Goal: Task Accomplishment & Management: Use online tool/utility

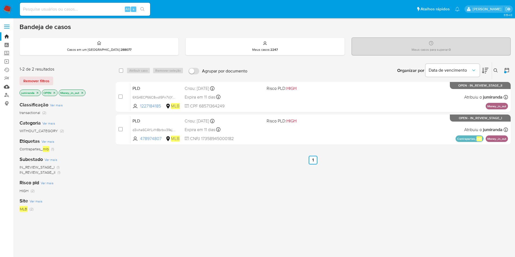
click at [5, 87] on link "Mulan" at bounding box center [32, 86] width 65 height 8
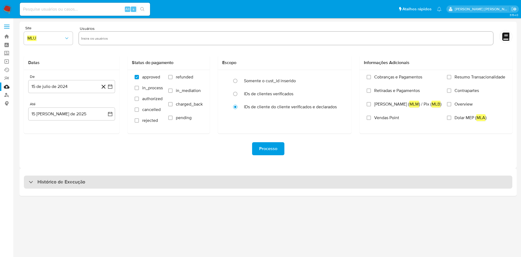
click at [269, 185] on div "Histórico de Execução" at bounding box center [268, 181] width 488 height 13
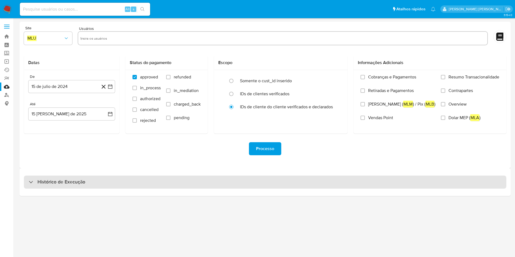
select select "10"
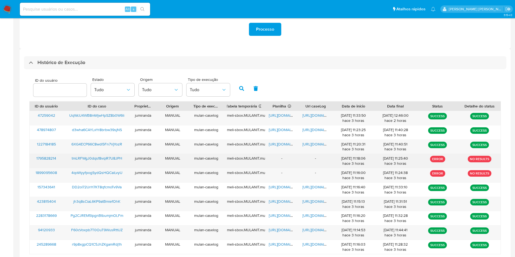
scroll to position [148, 0]
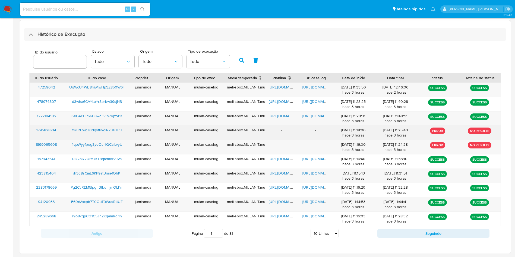
click at [92, 132] on span "tmLRFWgJ0dqsf8vqiR7U8JPH" at bounding box center [97, 129] width 50 height 5
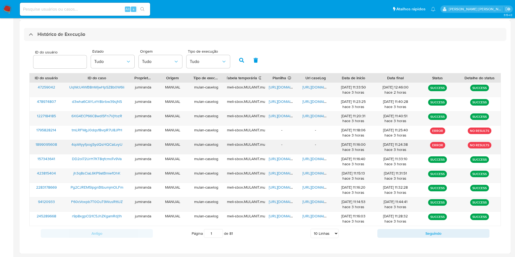
click at [98, 146] on span "4qoWyyfpogSydQsHQCaiLvyU" at bounding box center [96, 144] width 51 height 5
click at [281, 84] on span "https://docs.google.com/spreadsheets/d/1CgQHzsojnEHBsYtqIMURBtA0juoFksEeVH4COVh…" at bounding box center [287, 86] width 37 height 5
click at [317, 87] on span "https://docs.google.com/document/d/1a6BzyuO-PJJfJVSYOKQKcxPI_Ej-_s0SwZ6a5rfkLD4…" at bounding box center [320, 86] width 37 height 5
click at [110, 86] on span "UqWcU4WB8mWjwHpSZ8b0W6li" at bounding box center [96, 86] width 55 height 5
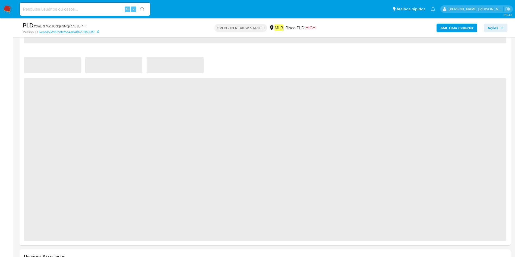
scroll to position [366, 0]
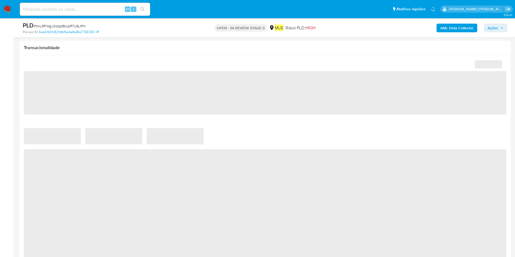
select select "10"
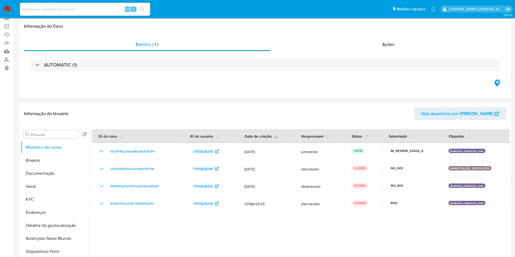
scroll to position [0, 0]
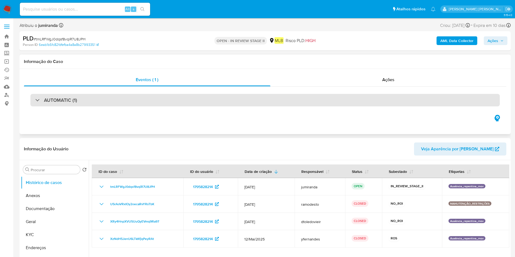
click at [170, 100] on div "AUTOMATIC (1)" at bounding box center [264, 100] width 469 height 12
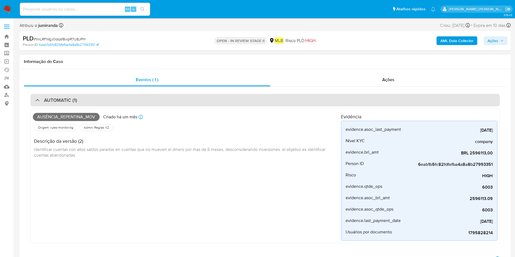
click at [170, 100] on div "AUTOMATIC (1)" at bounding box center [264, 100] width 469 height 12
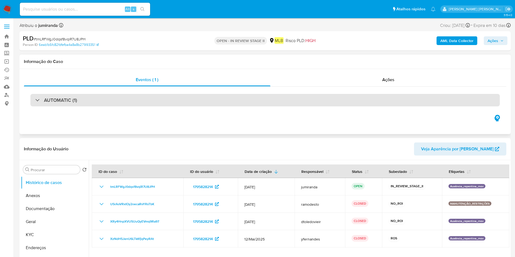
click at [114, 100] on div "AUTOMATIC (1)" at bounding box center [264, 100] width 469 height 12
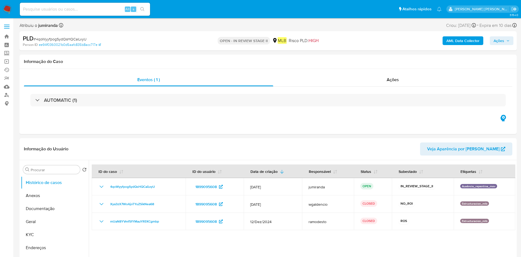
select select "10"
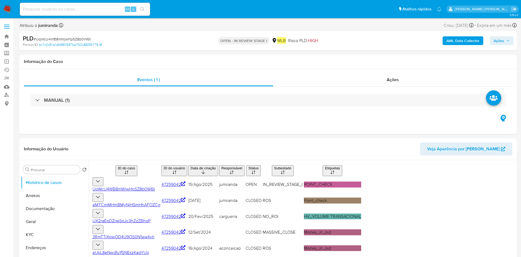
select select "10"
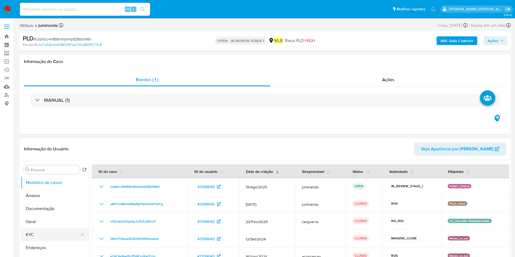
click at [32, 233] on button "KYC" at bounding box center [52, 234] width 63 height 13
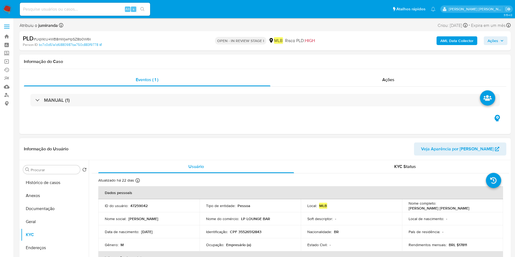
click at [224, 244] on div "Ocupação : Empresário (a)" at bounding box center [250, 244] width 88 height 5
copy div "Ocupação : Empresário (a)"
click at [57, 199] on button "Anexos" at bounding box center [52, 195] width 63 height 13
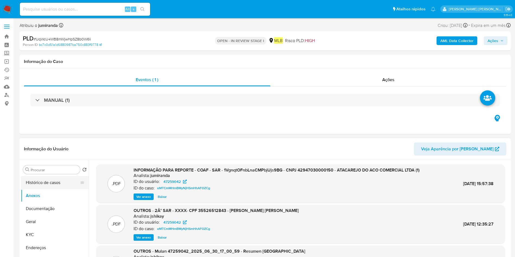
click at [40, 186] on button "Histórico de casos" at bounding box center [52, 182] width 63 height 13
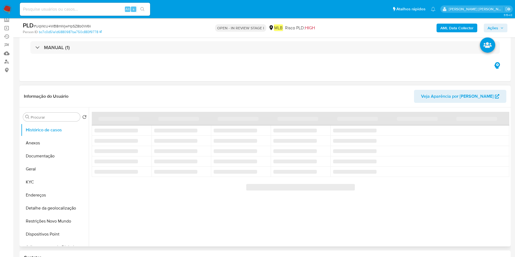
scroll to position [41, 0]
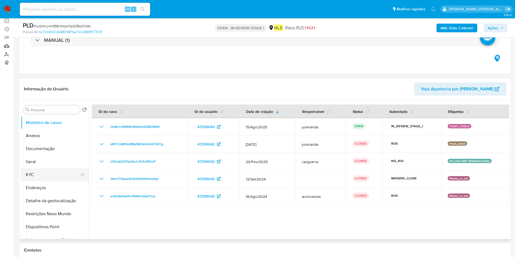
click at [51, 169] on button "KYC" at bounding box center [52, 174] width 63 height 13
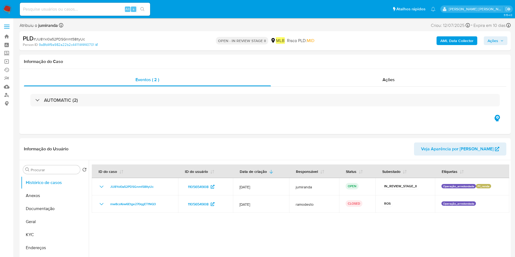
select select "10"
click at [495, 39] on span "Ações" at bounding box center [492, 40] width 11 height 9
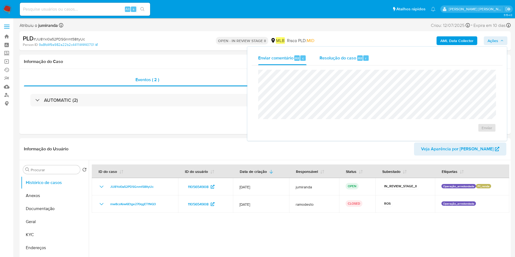
click at [343, 57] on span "Resolução do caso" at bounding box center [337, 58] width 37 height 6
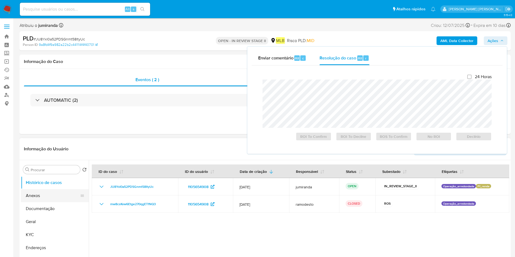
drag, startPoint x: 44, startPoint y: 193, endPoint x: 69, endPoint y: 192, distance: 25.5
click at [44, 193] on button "Anexos" at bounding box center [52, 195] width 63 height 13
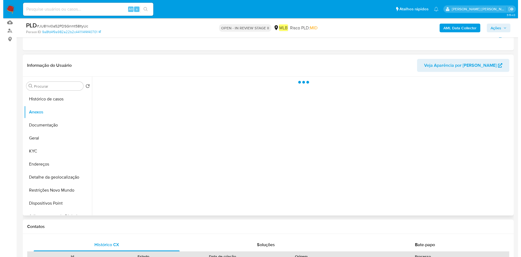
scroll to position [81, 0]
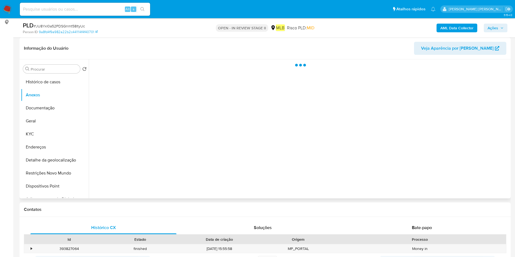
click at [484, 181] on div at bounding box center [299, 128] width 420 height 139
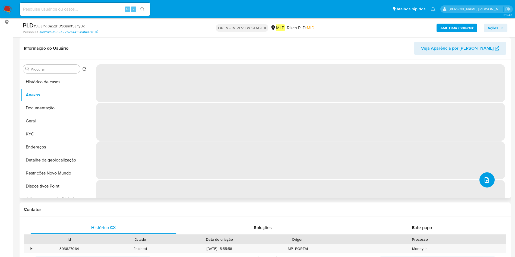
click at [487, 183] on span "upload-file" at bounding box center [486, 180] width 7 height 7
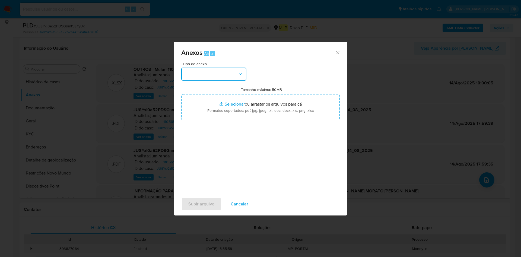
click at [238, 74] on icon "button" at bounding box center [240, 73] width 5 height 5
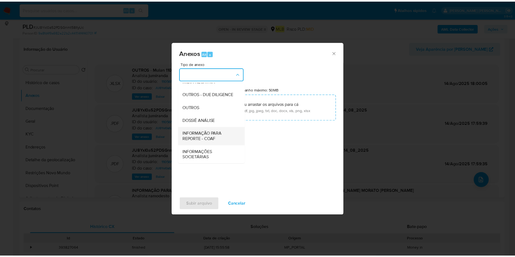
scroll to position [84, 0]
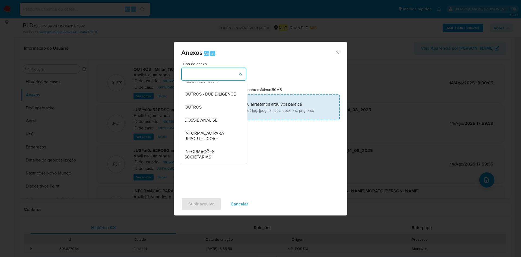
click at [209, 111] on div "OUTROS" at bounding box center [211, 107] width 55 height 13
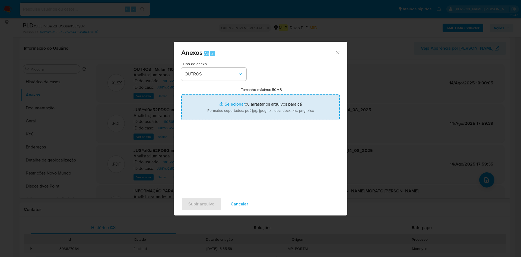
type input "C:\fakepath\DECLÍNIO - CPF 30976962888 - DANIEL GONCALVES MORATO DA SILVA.pdf"
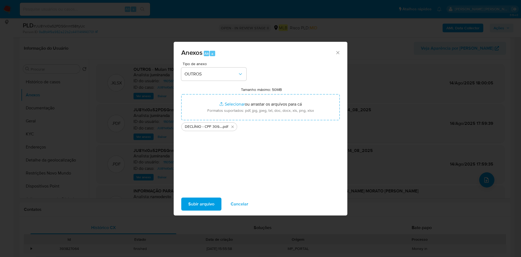
click at [202, 203] on span "Subir arquivo" at bounding box center [201, 204] width 26 height 12
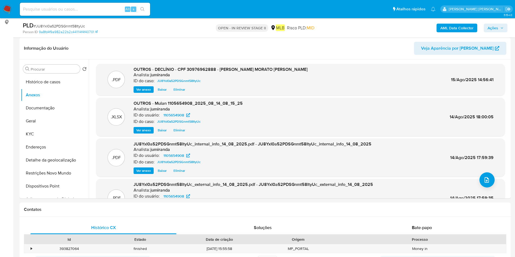
click at [495, 26] on span "Ações" at bounding box center [492, 28] width 11 height 9
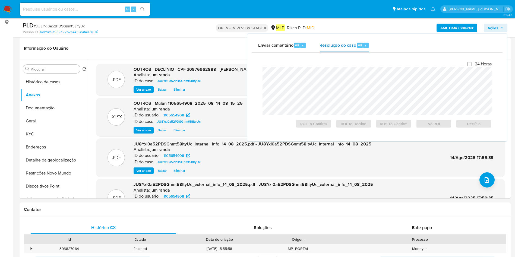
click at [328, 42] on div "Resolução do caso Alt r" at bounding box center [344, 45] width 50 height 14
click at [431, 126] on span "No ROI" at bounding box center [433, 124] width 28 height 8
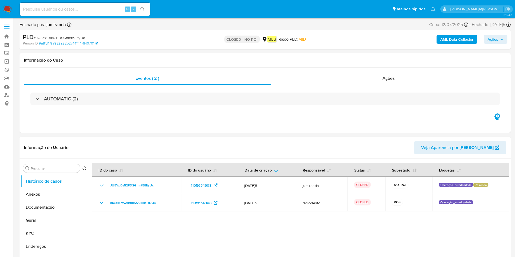
select select "10"
click at [49, 191] on button "Anexos" at bounding box center [52, 194] width 63 height 13
